Goal: Information Seeking & Learning: Find specific fact

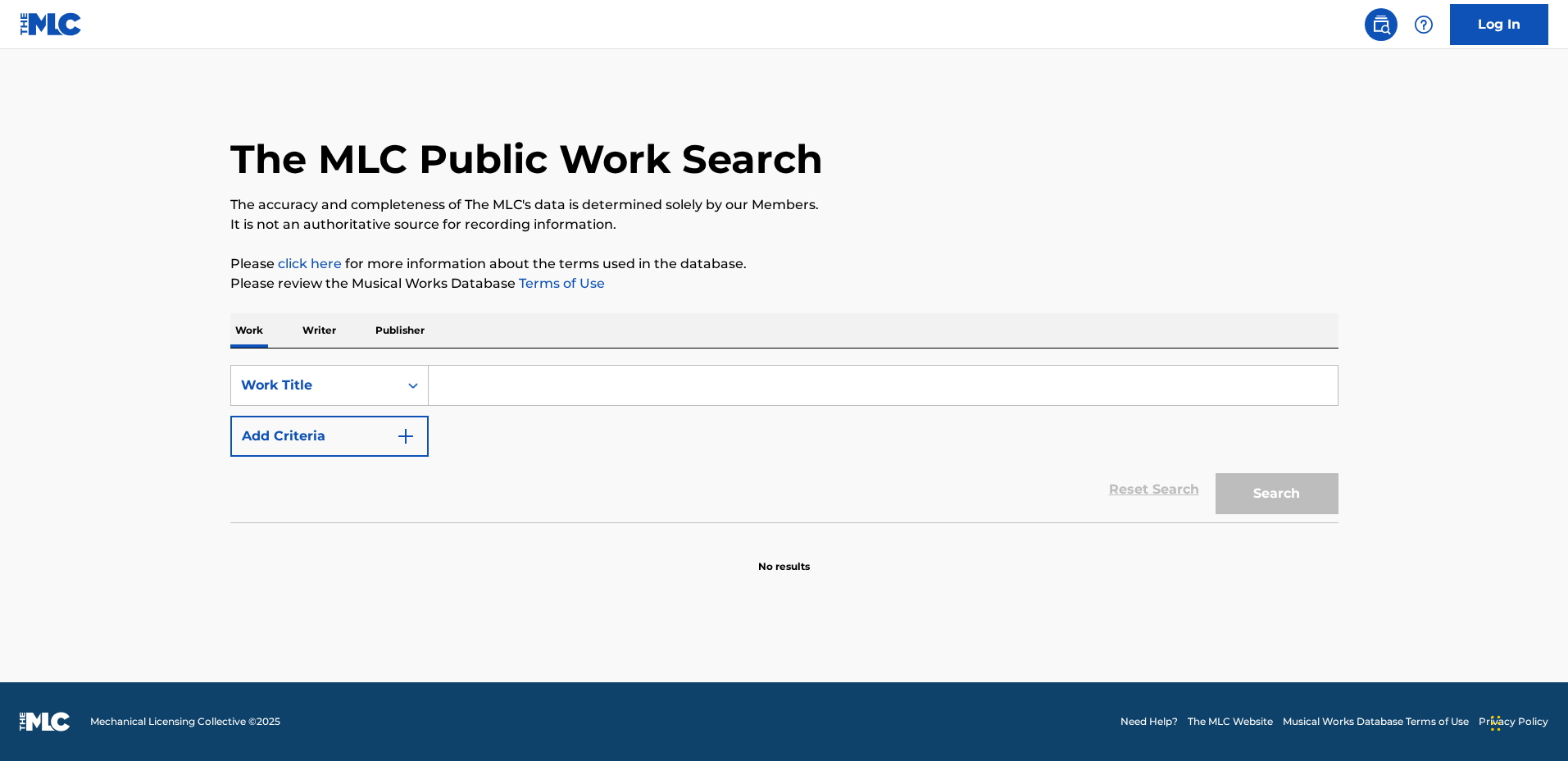
click at [766, 371] on input "Search Form" at bounding box center [883, 385] width 909 height 39
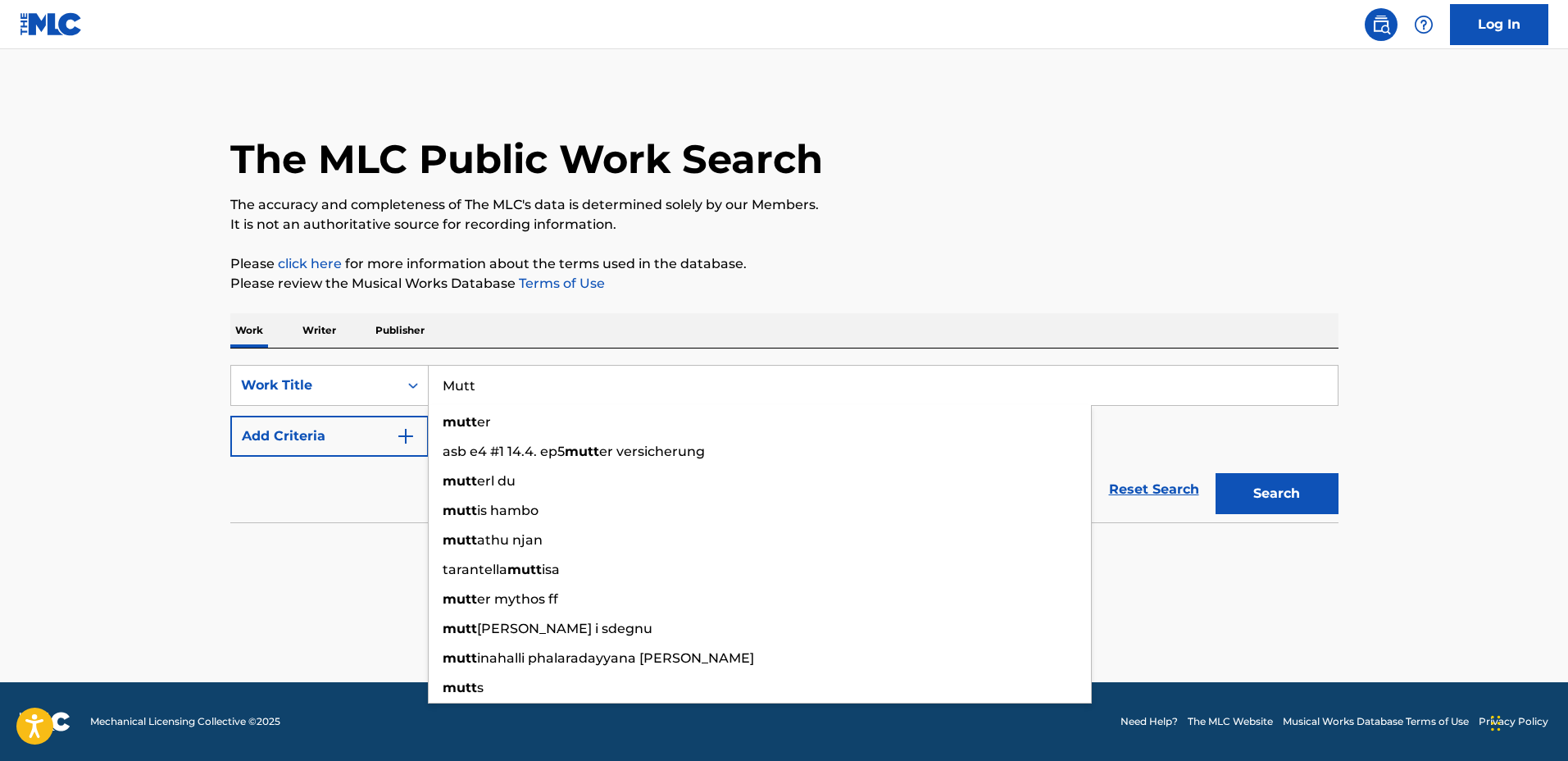
type input "Mutt"
click at [331, 423] on button "Add Criteria" at bounding box center [329, 435] width 198 height 41
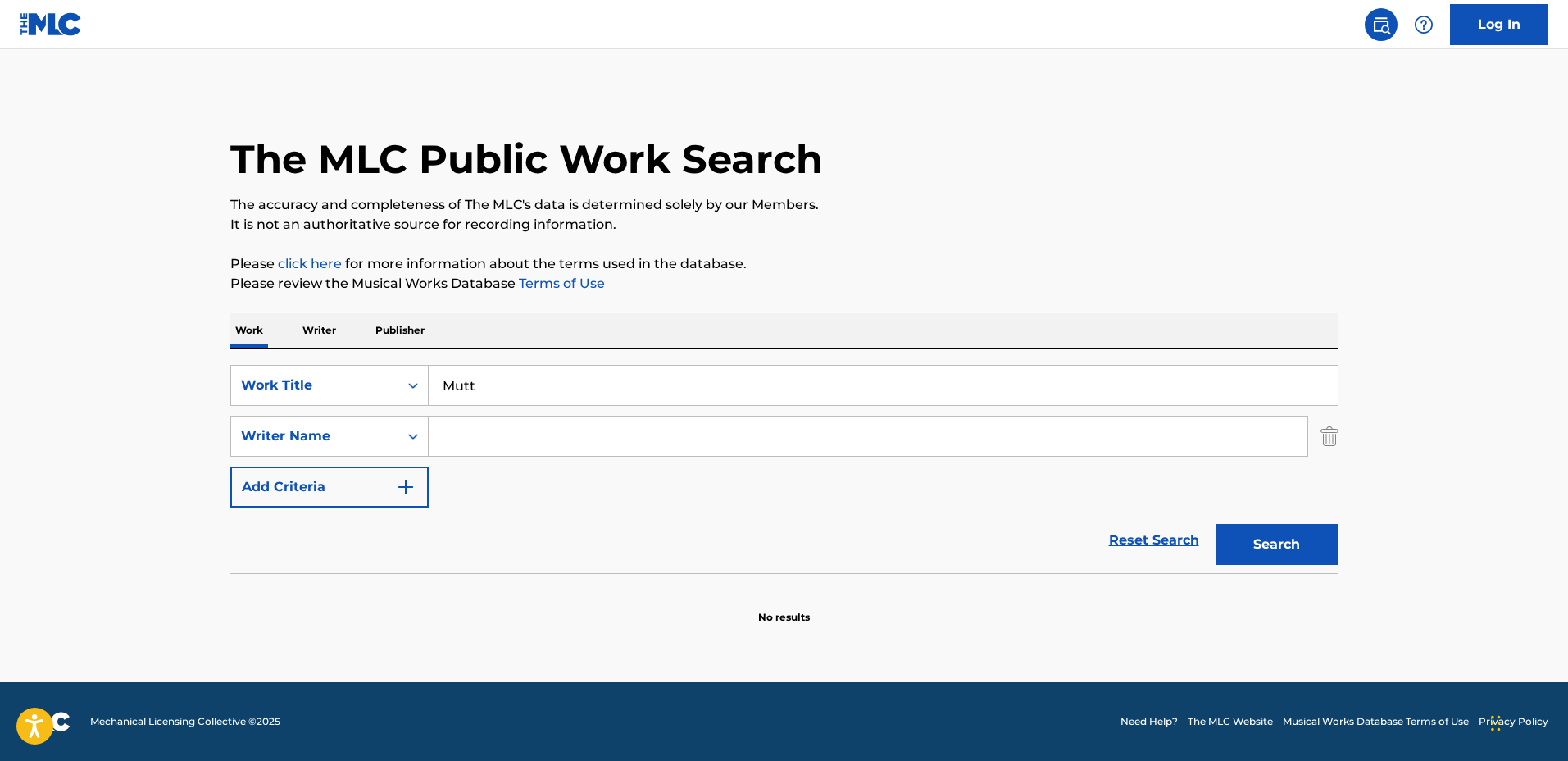
click at [509, 428] on input "Search Form" at bounding box center [867, 435] width 879 height 39
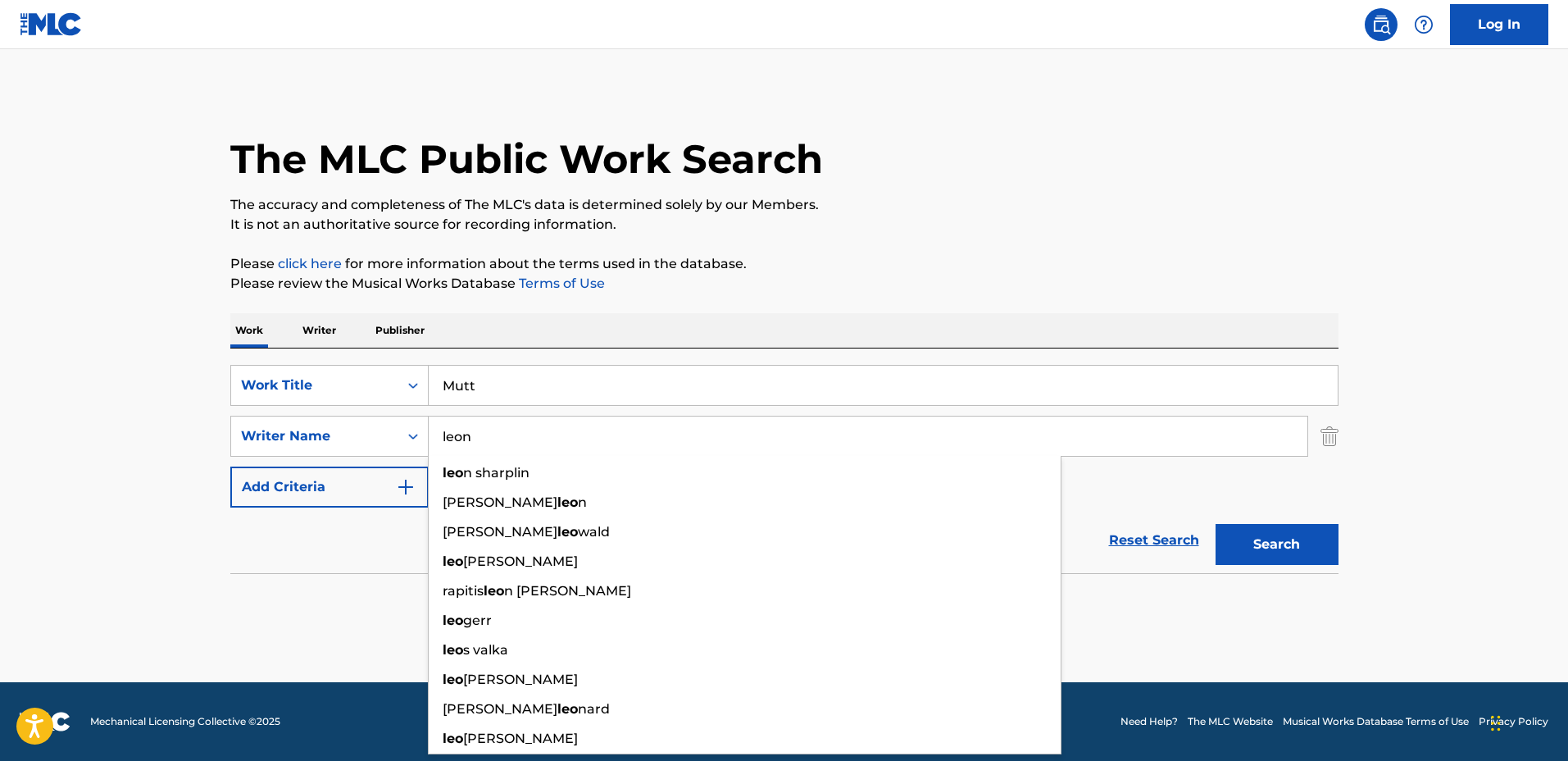
type input "leon"
click at [1215, 524] on button "Search" at bounding box center [1277, 544] width 123 height 41
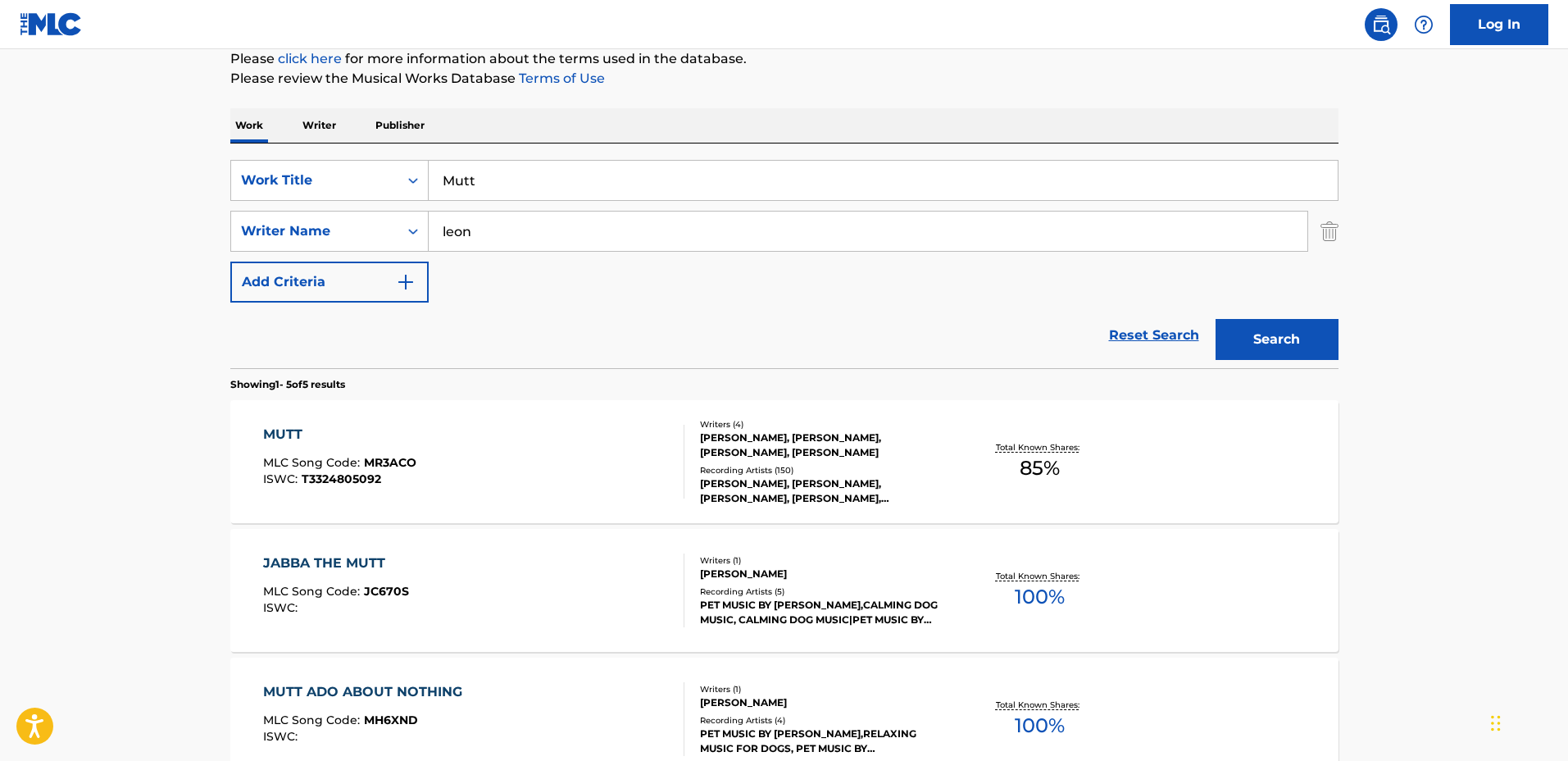
scroll to position [307, 0]
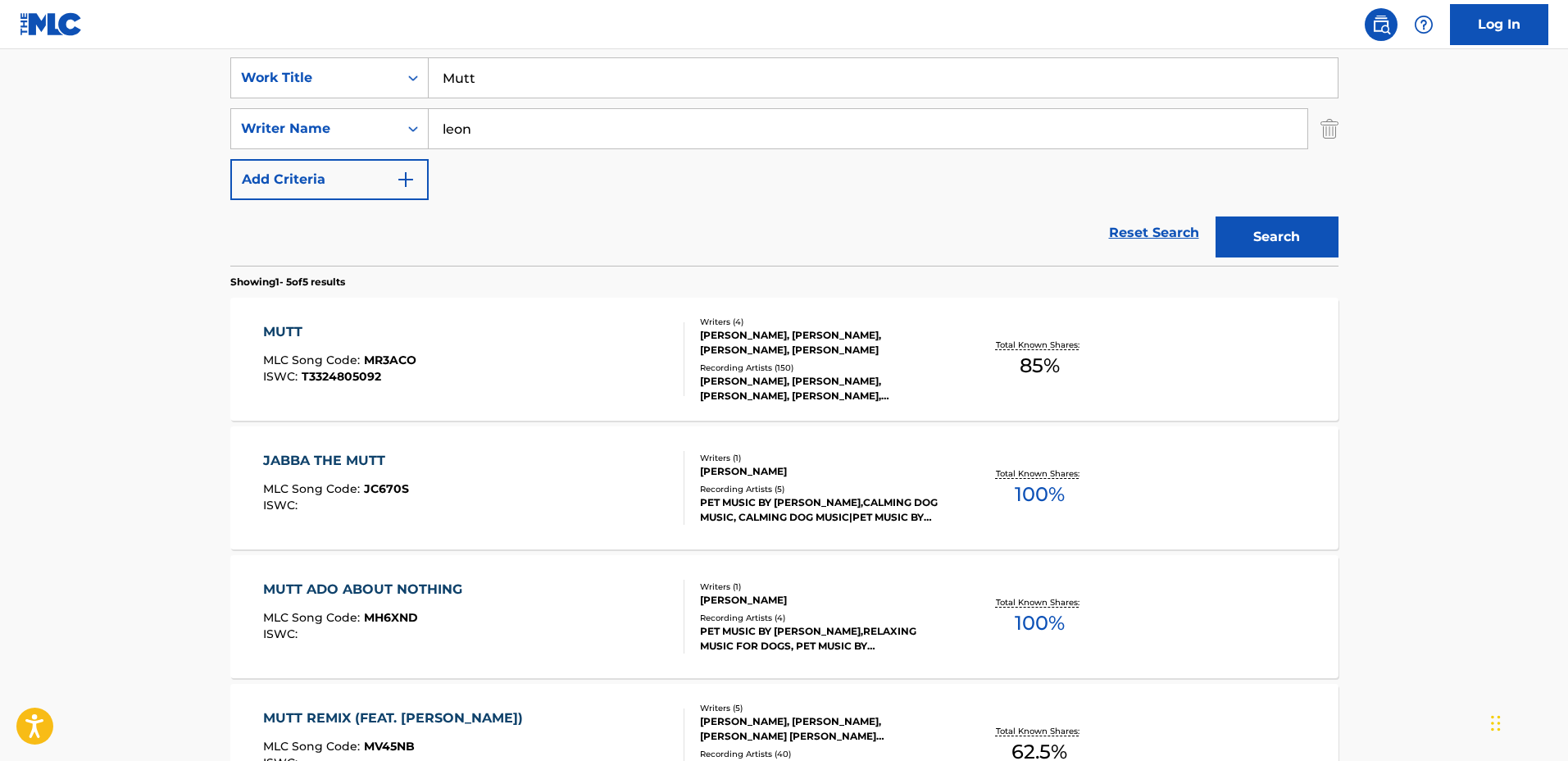
click at [961, 358] on div "Total Known Shares: 85 %" at bounding box center [1039, 359] width 184 height 50
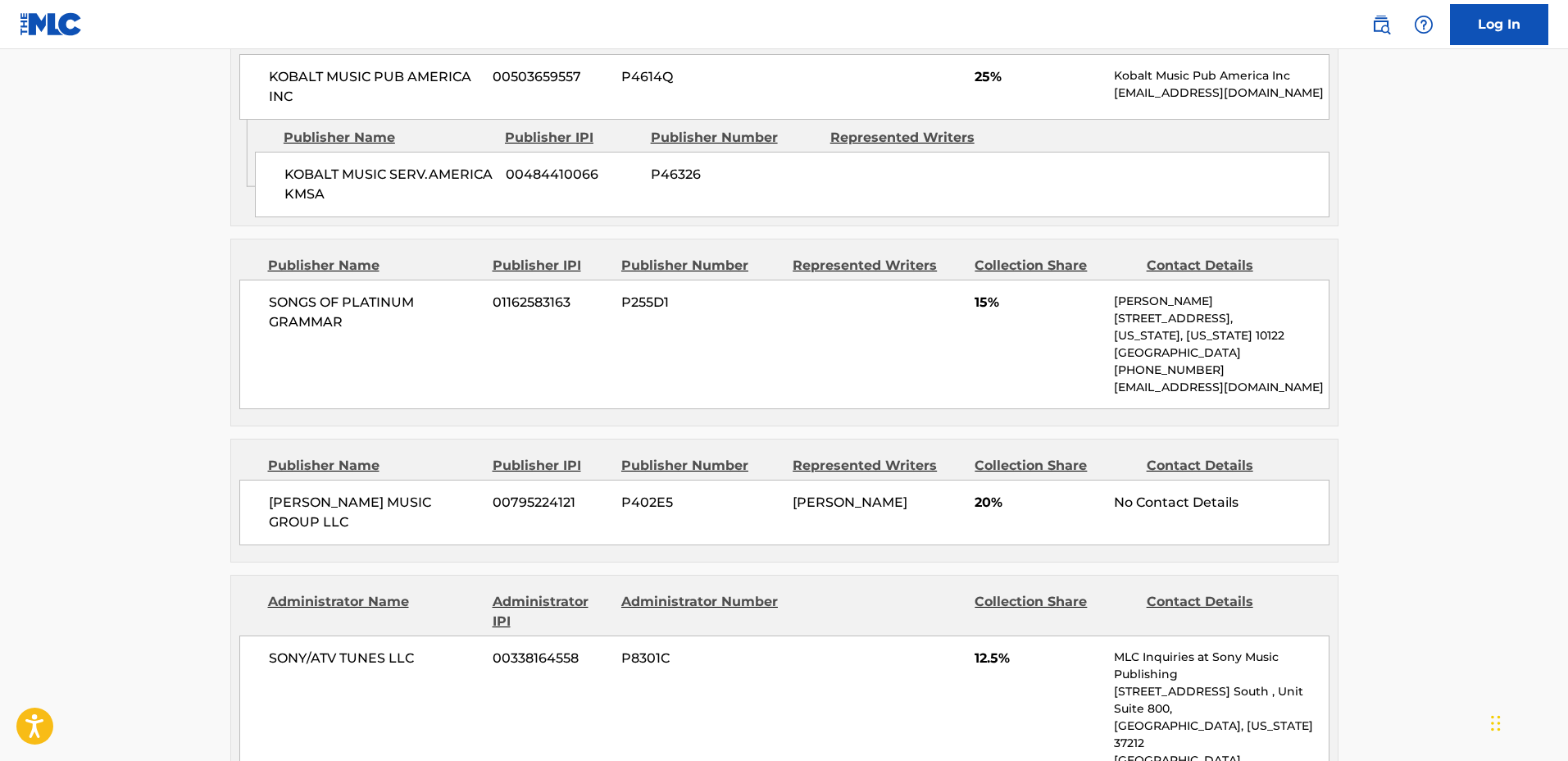
scroll to position [820, 0]
